Goal: Information Seeking & Learning: Learn about a topic

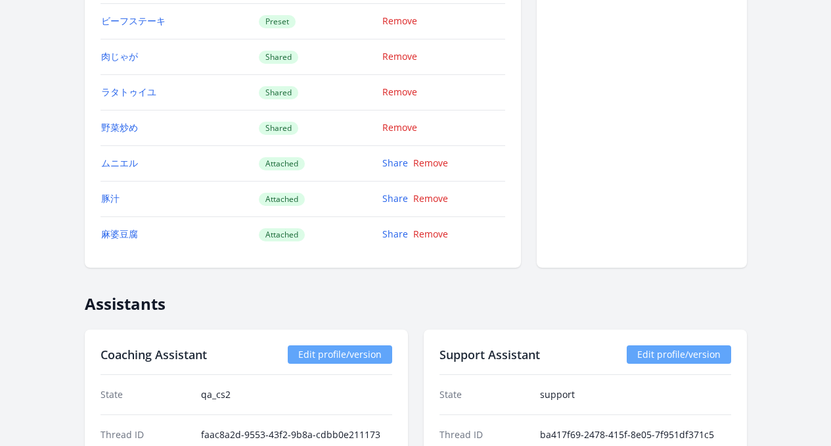
scroll to position [2025, 0]
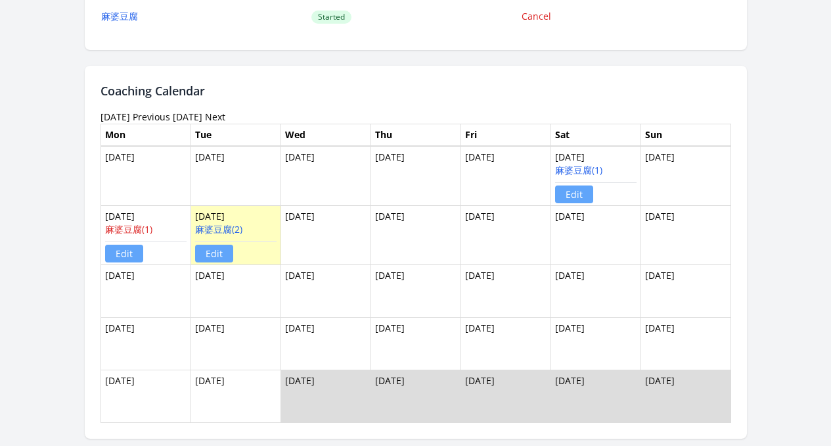
scroll to position [837, 0]
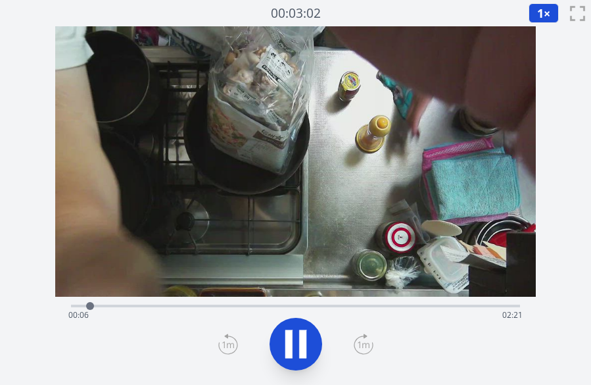
click at [181, 306] on div "Time elapsed: 00:06 Time remaining: 02:21" at bounding box center [295, 314] width 454 height 21
click at [233, 308] on div "Time elapsed: 00:37 Time remaining: 01:50" at bounding box center [295, 314] width 454 height 21
click at [307, 312] on div "Time elapsed: 00:52 Time remaining: 01:35" at bounding box center [295, 314] width 454 height 21
click at [298, 350] on icon at bounding box center [295, 343] width 37 height 37
